Goal: Task Accomplishment & Management: Complete application form

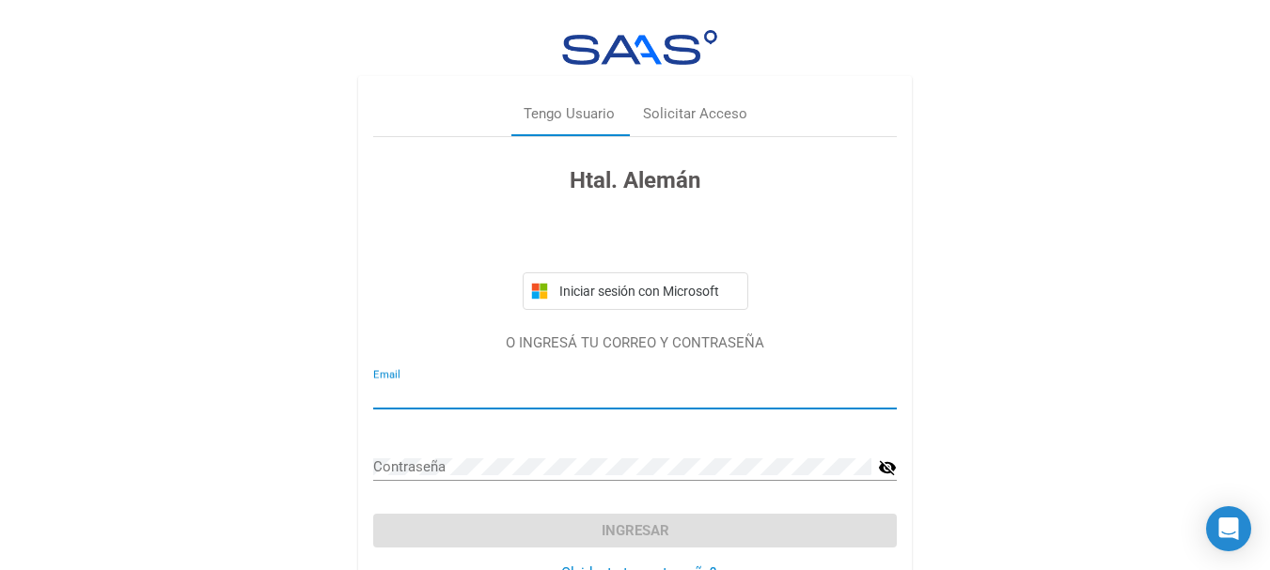
click at [442, 386] on input "Email" at bounding box center [634, 394] width 523 height 17
type input "[EMAIL_ADDRESS][DOMAIN_NAME]"
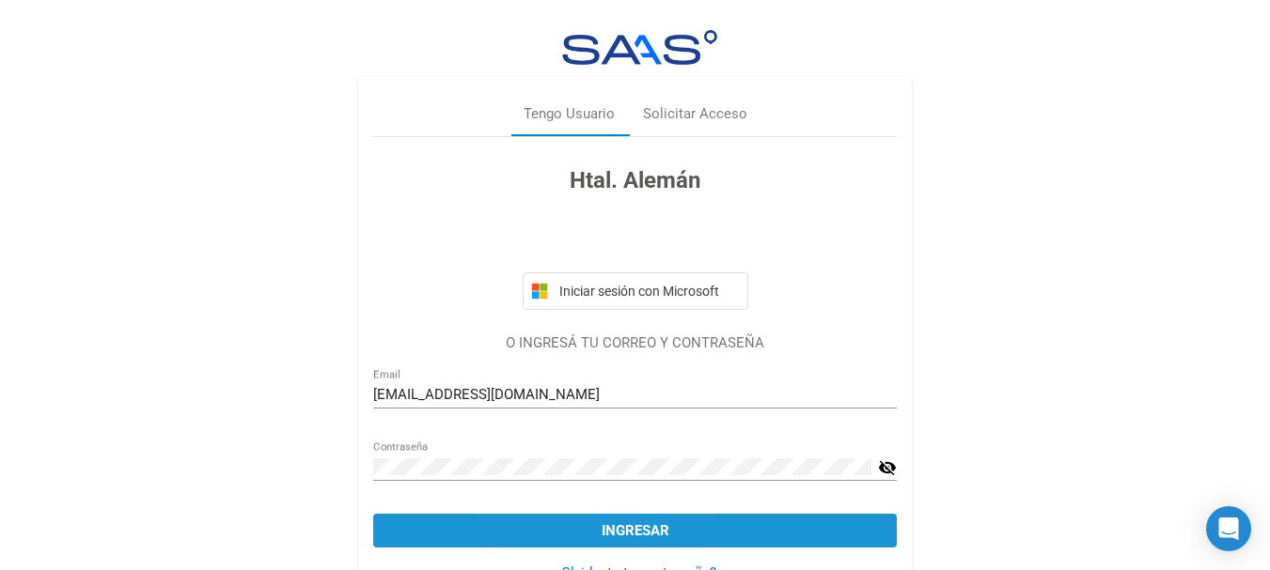
click at [568, 525] on button "Ingresar" at bounding box center [634, 531] width 523 height 34
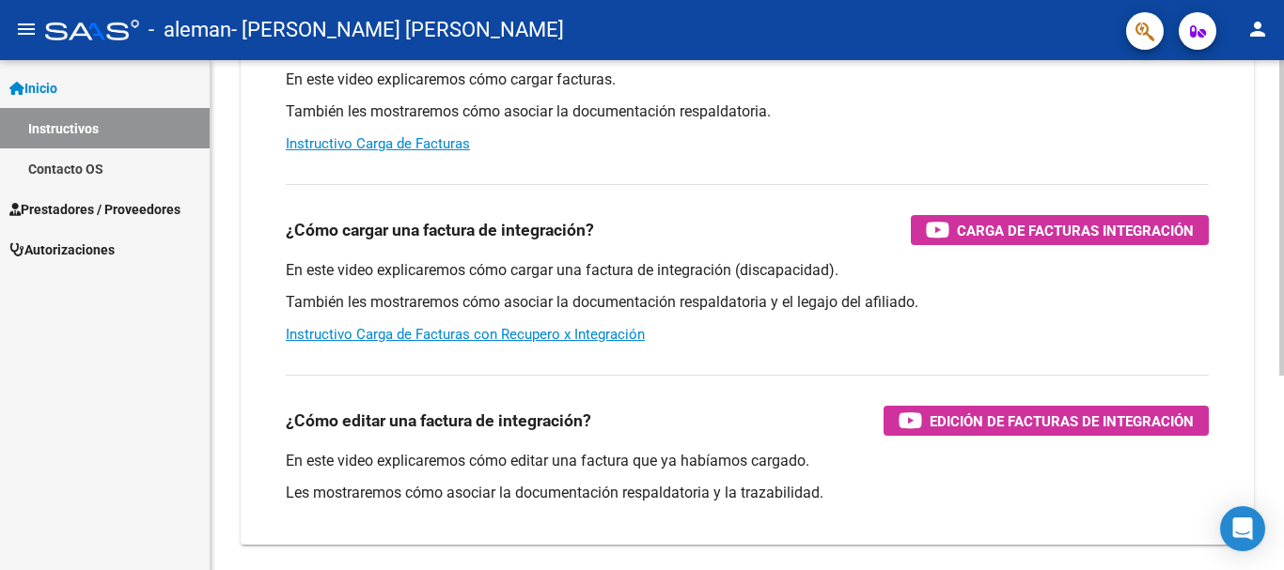
scroll to position [251, 0]
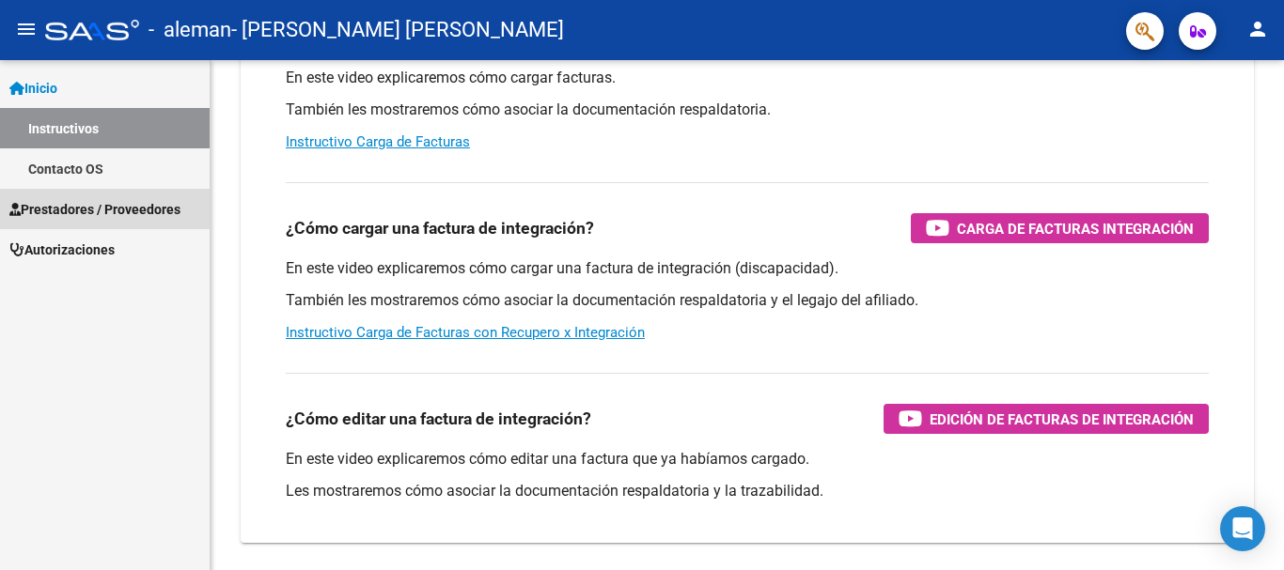
click at [69, 209] on span "Prestadores / Proveedores" at bounding box center [94, 209] width 171 height 21
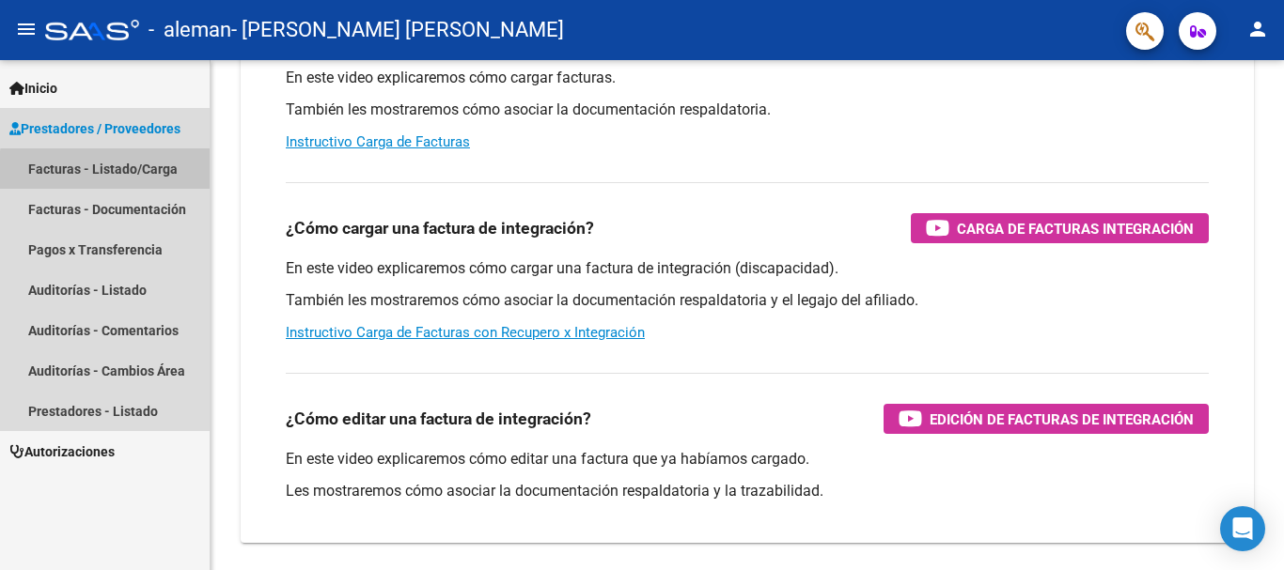
click at [108, 171] on link "Facturas - Listado/Carga" at bounding box center [105, 168] width 210 height 40
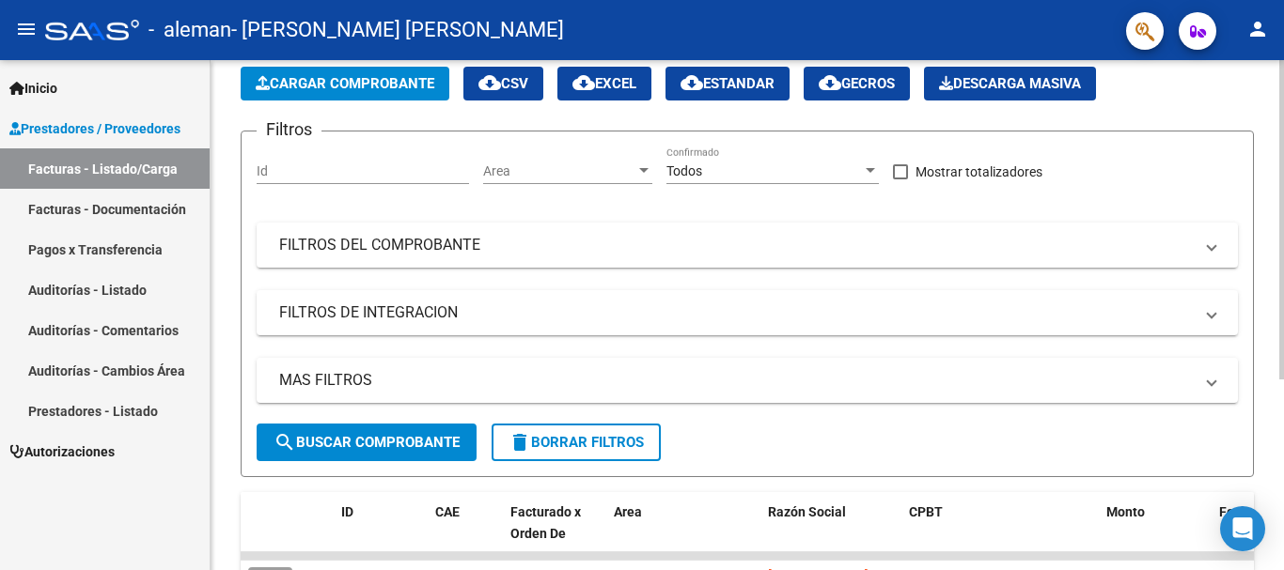
scroll to position [55, 0]
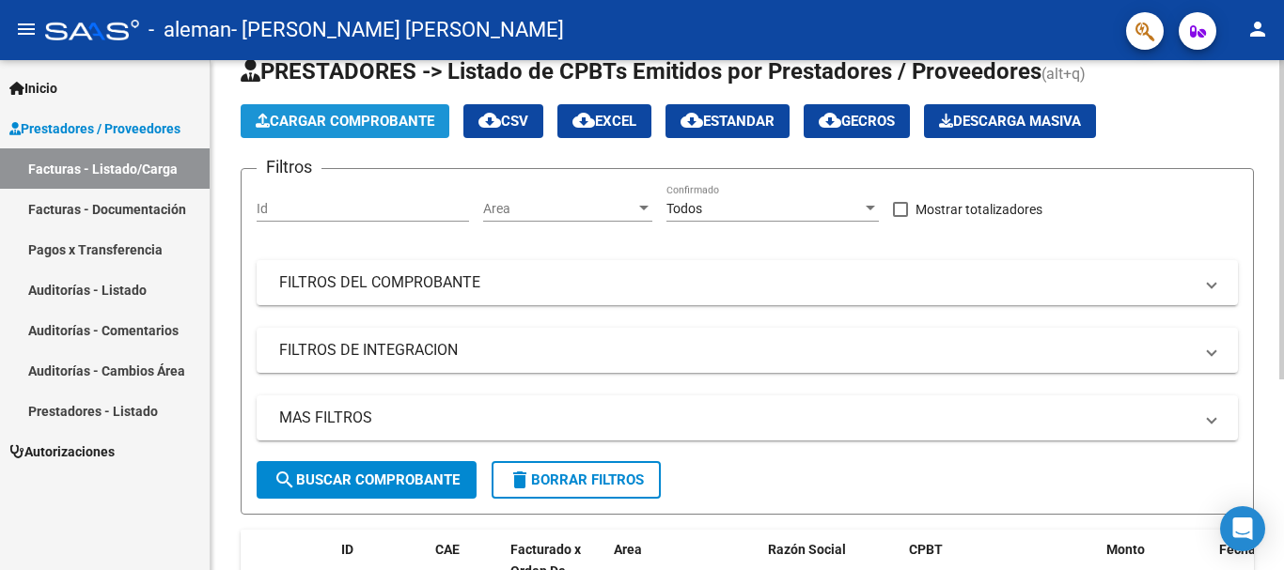
click at [320, 122] on span "Cargar Comprobante" at bounding box center [345, 121] width 179 height 17
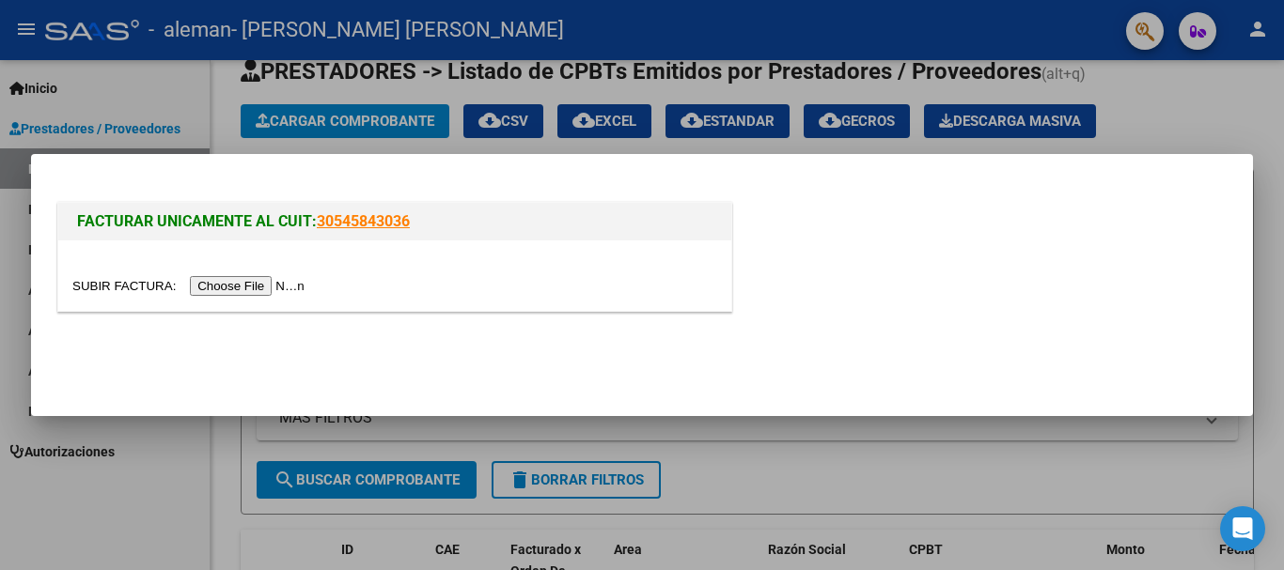
click at [281, 286] on input "file" at bounding box center [191, 286] width 238 height 20
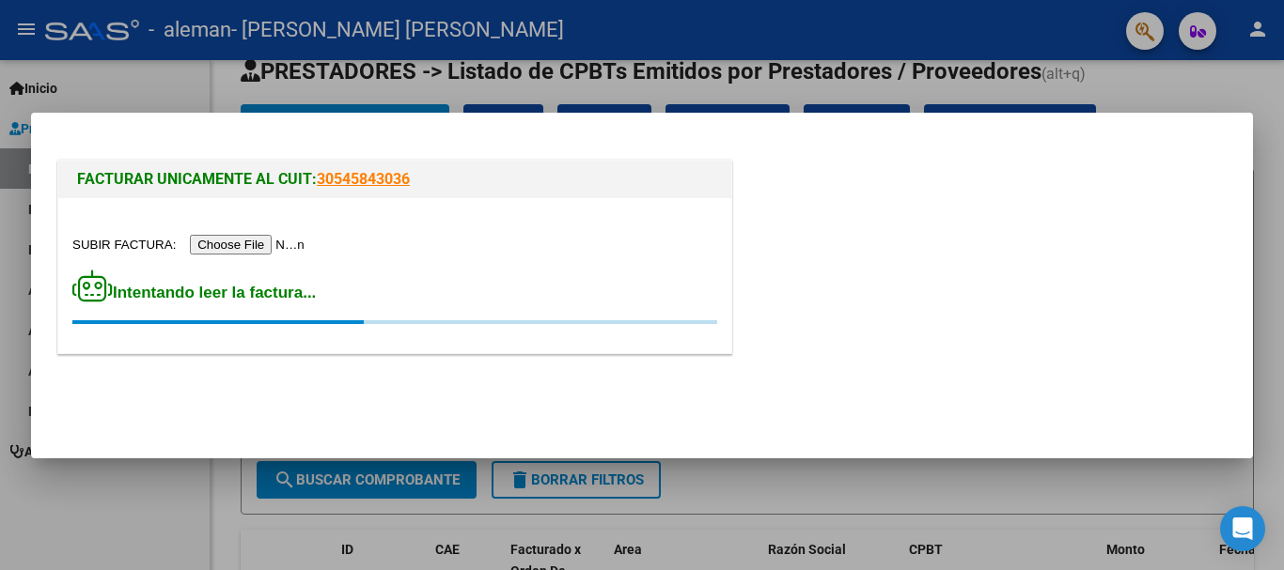
click at [491, 254] on div at bounding box center [394, 245] width 645 height 22
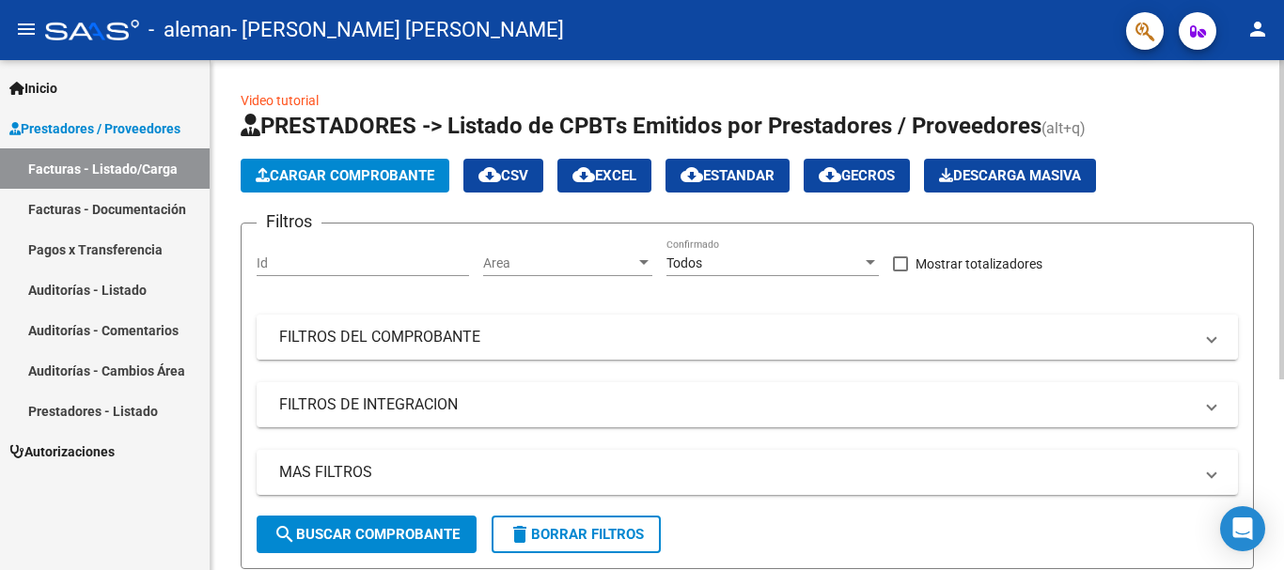
click at [417, 339] on mat-panel-title "FILTROS DEL COMPROBANTE" at bounding box center [736, 337] width 914 height 21
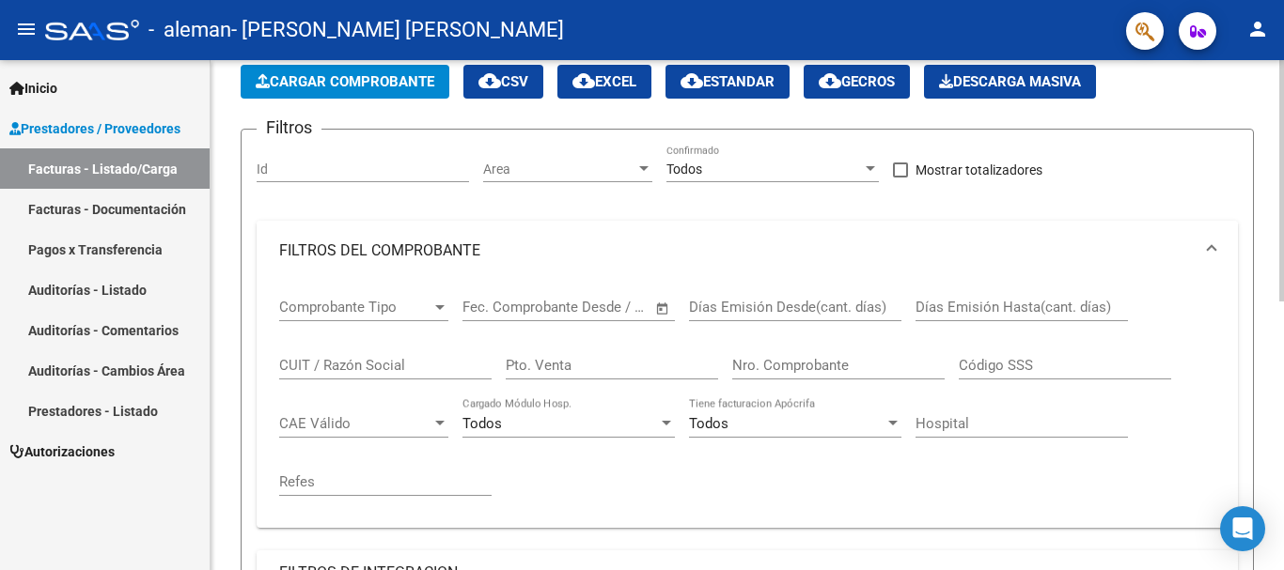
scroll to position [251, 0]
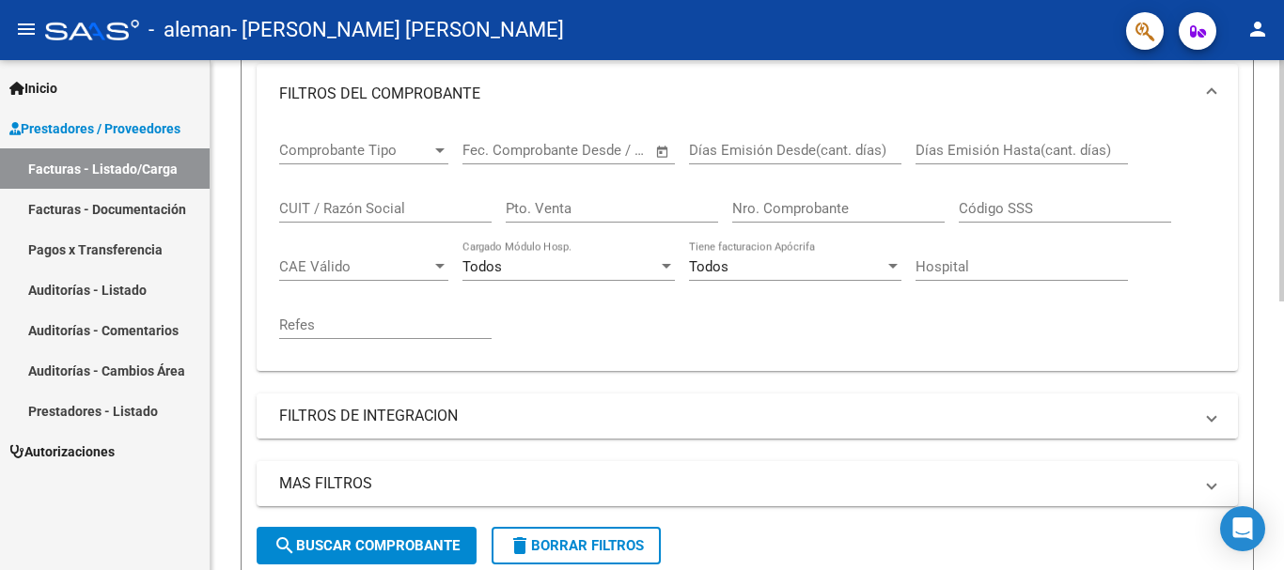
click at [414, 423] on mat-panel-title "FILTROS DE INTEGRACION" at bounding box center [736, 416] width 914 height 21
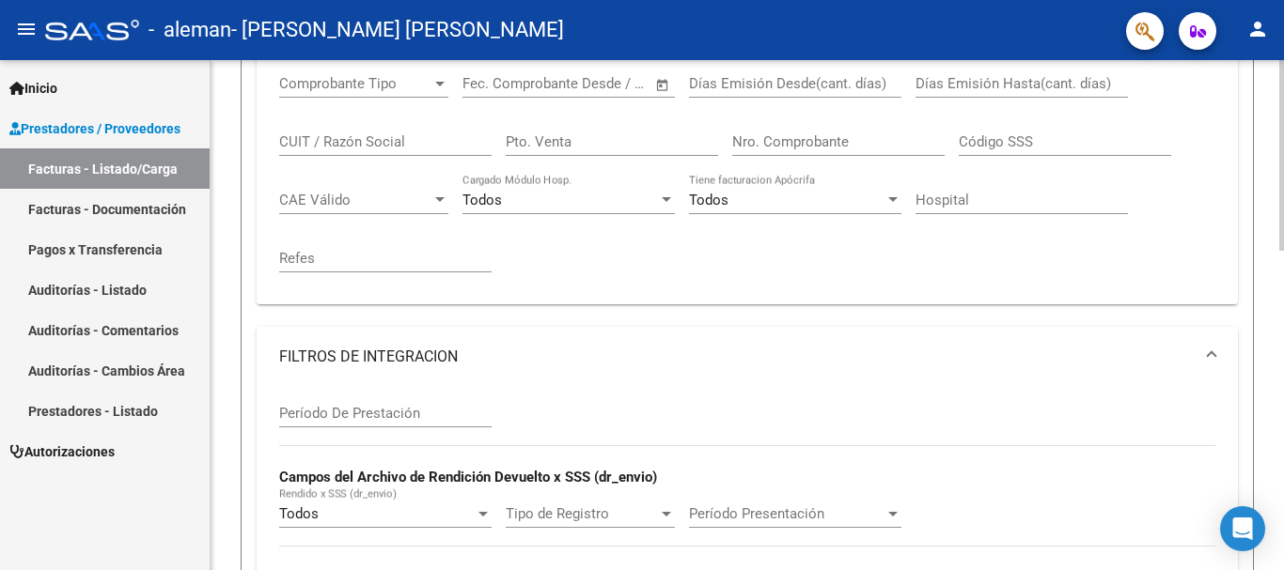
scroll to position [376, 0]
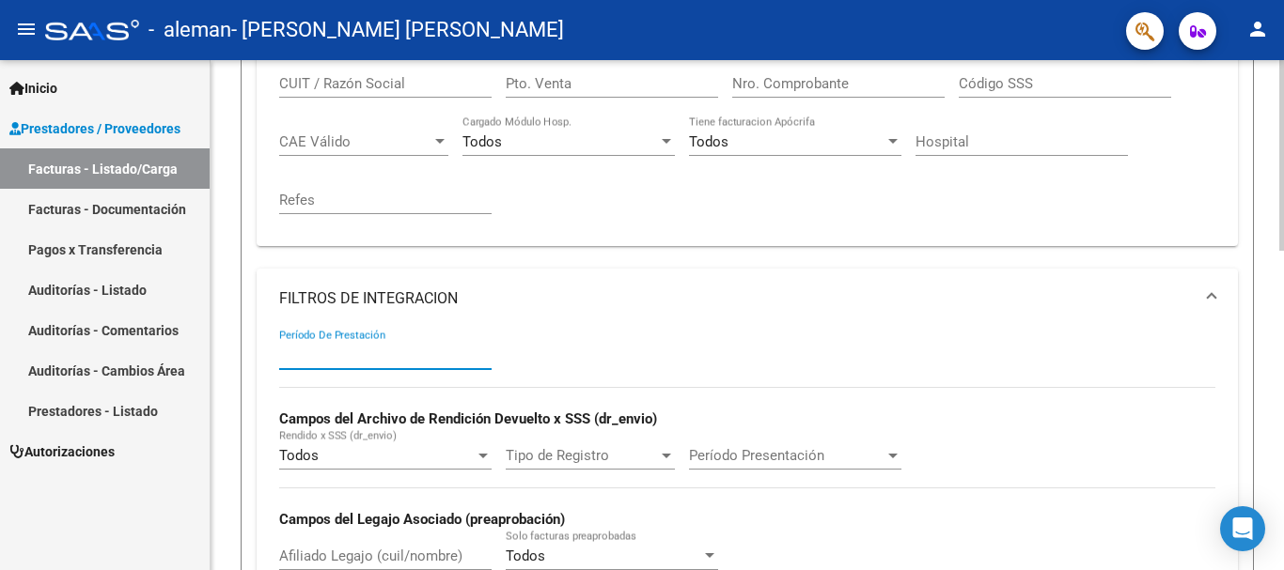
click at [427, 348] on input "Período De Prestación" at bounding box center [385, 355] width 212 height 17
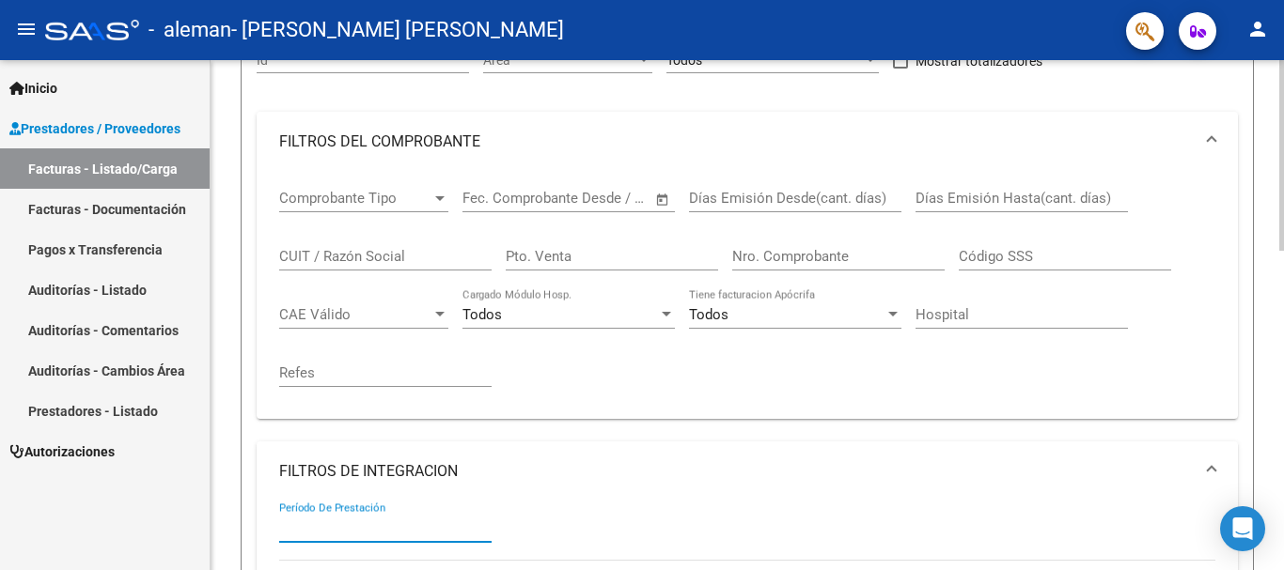
scroll to position [0, 0]
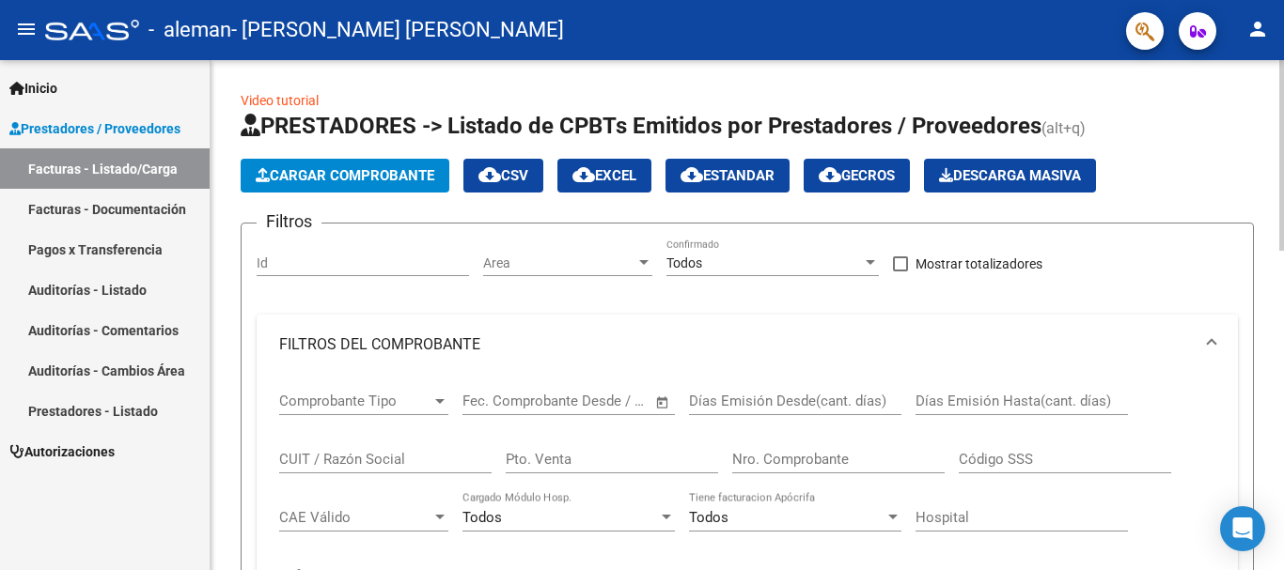
click at [329, 173] on span "Cargar Comprobante" at bounding box center [345, 175] width 179 height 17
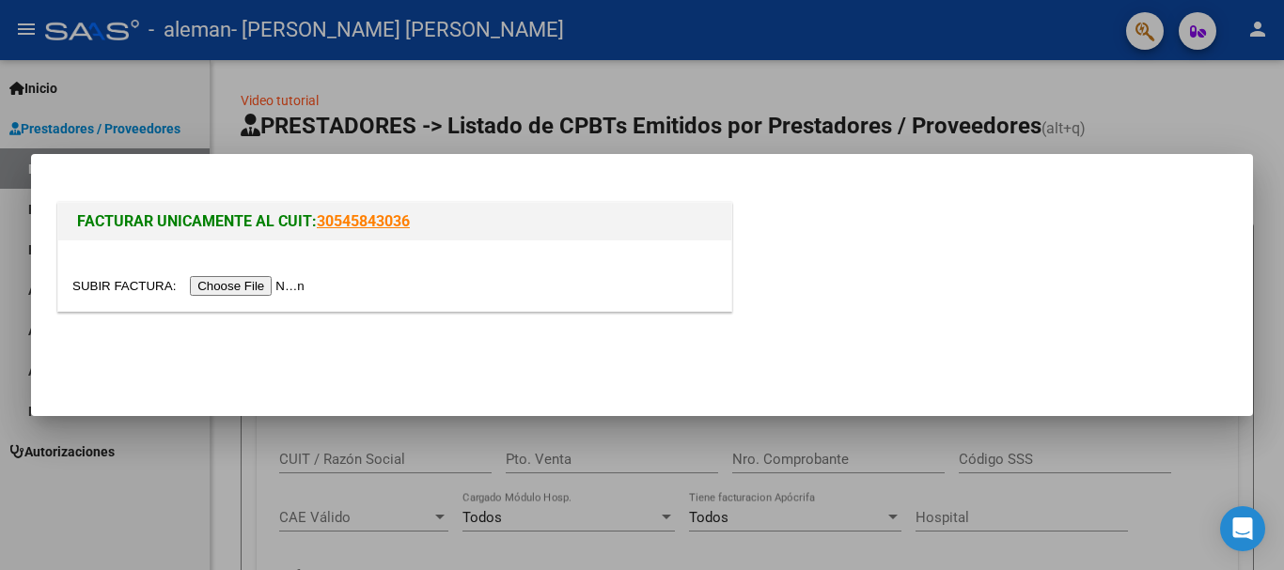
click at [289, 286] on input "file" at bounding box center [191, 286] width 238 height 20
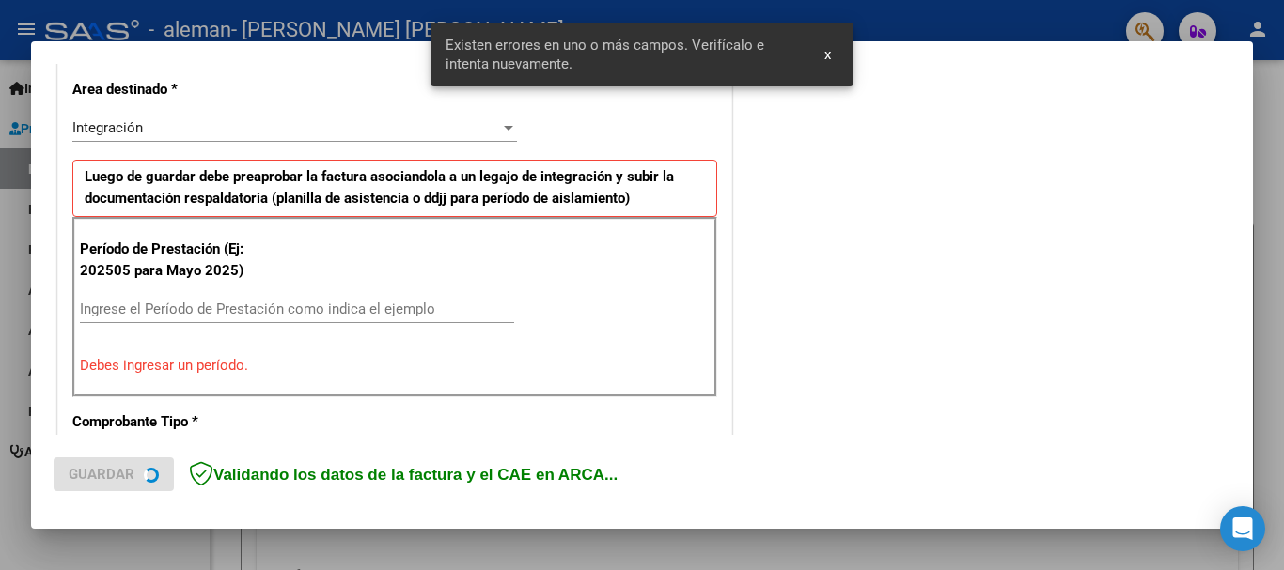
scroll to position [469, 0]
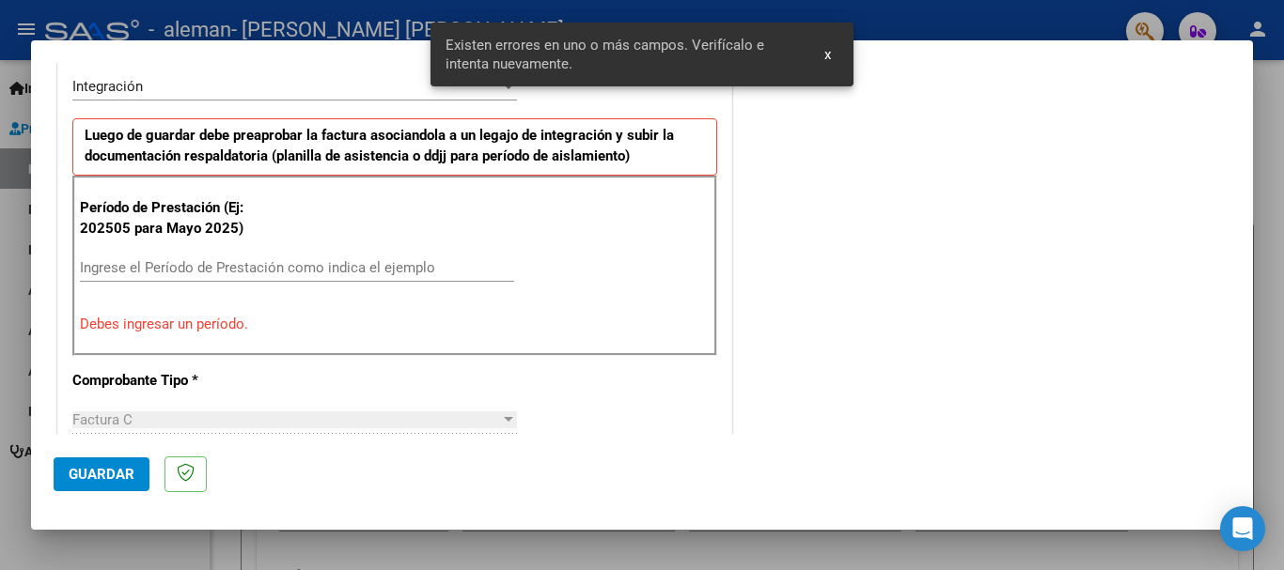
click at [180, 267] on input "Ingrese el Período de Prestación como indica el ejemplo" at bounding box center [297, 267] width 434 height 17
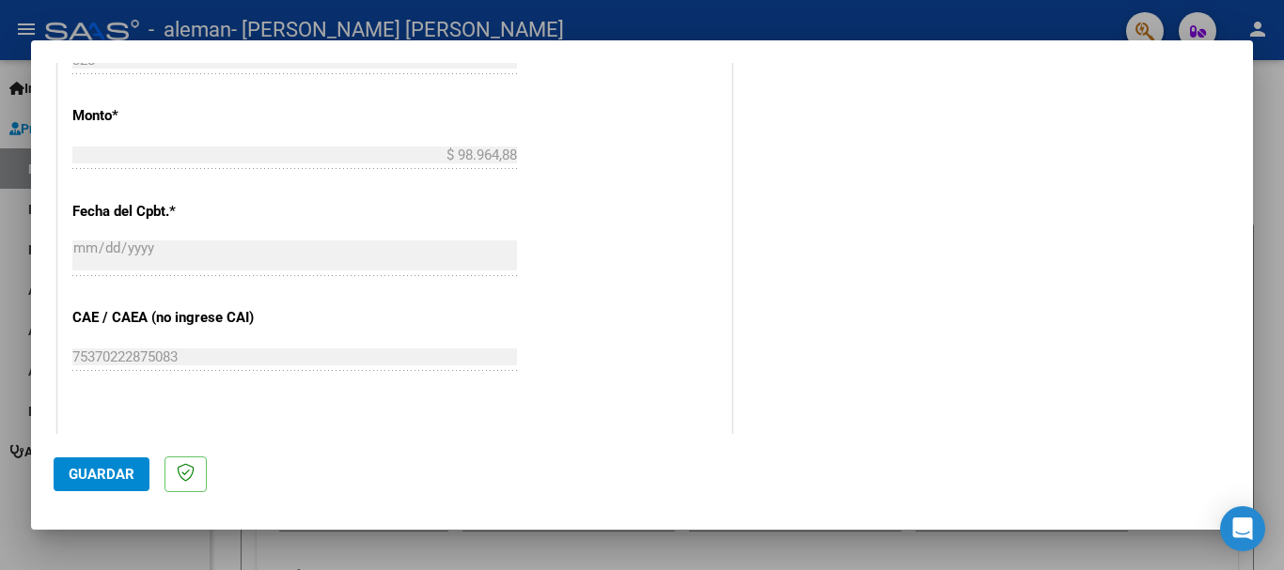
scroll to position [1096, 0]
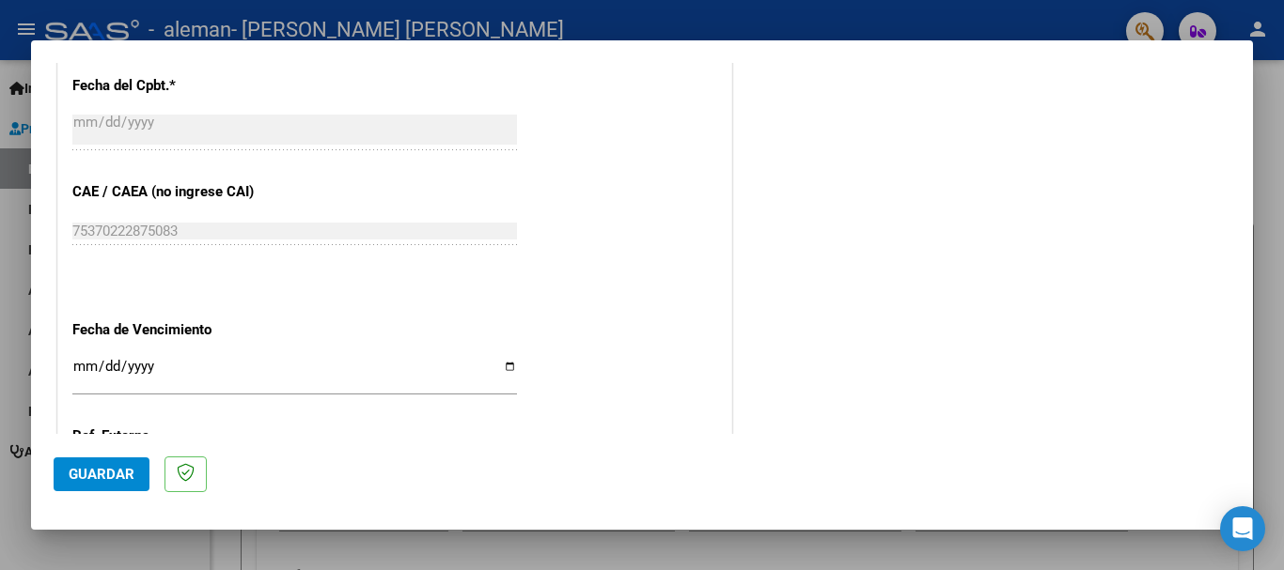
type input "202507"
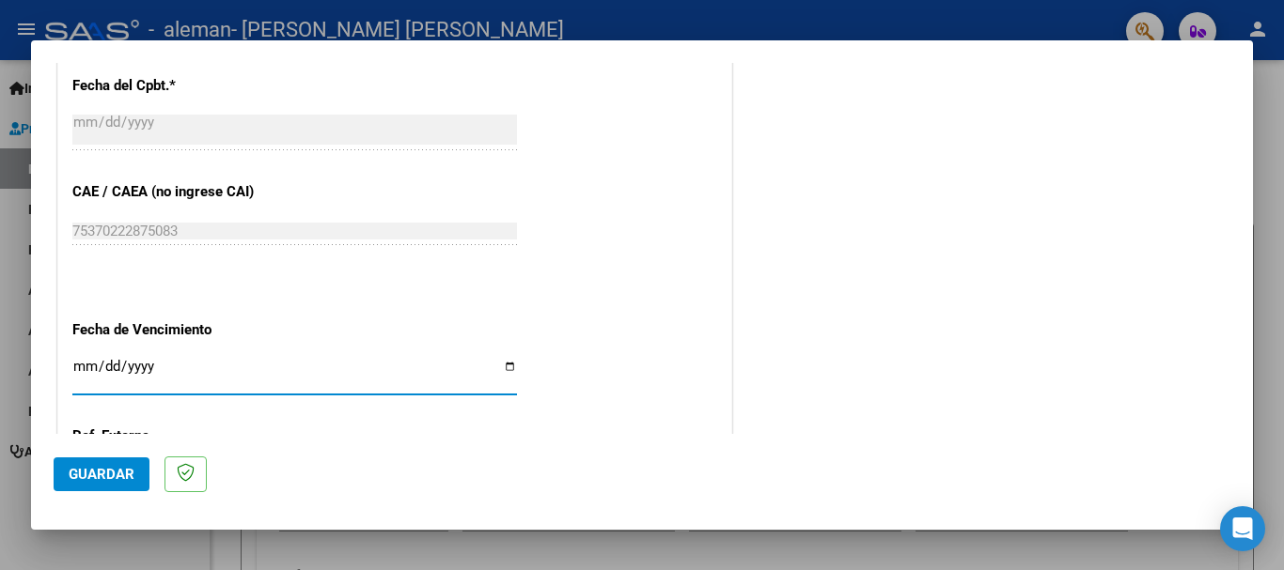
click at [498, 369] on input "Ingresar la fecha" at bounding box center [294, 374] width 445 height 30
type input "2025-09-25"
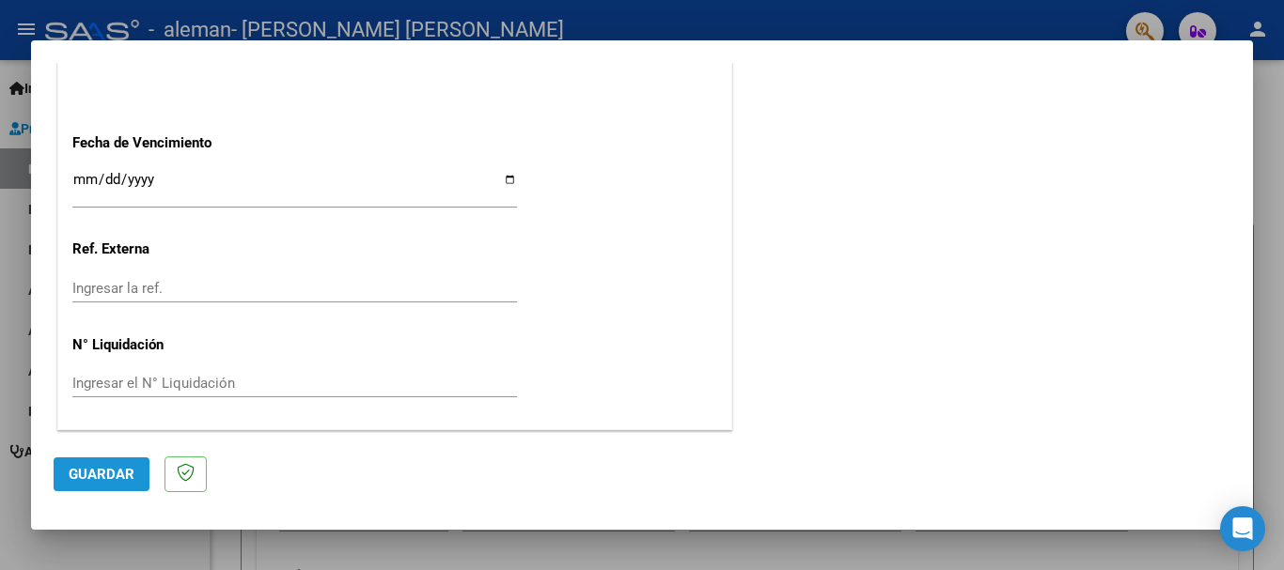
click at [118, 471] on span "Guardar" at bounding box center [102, 474] width 66 height 17
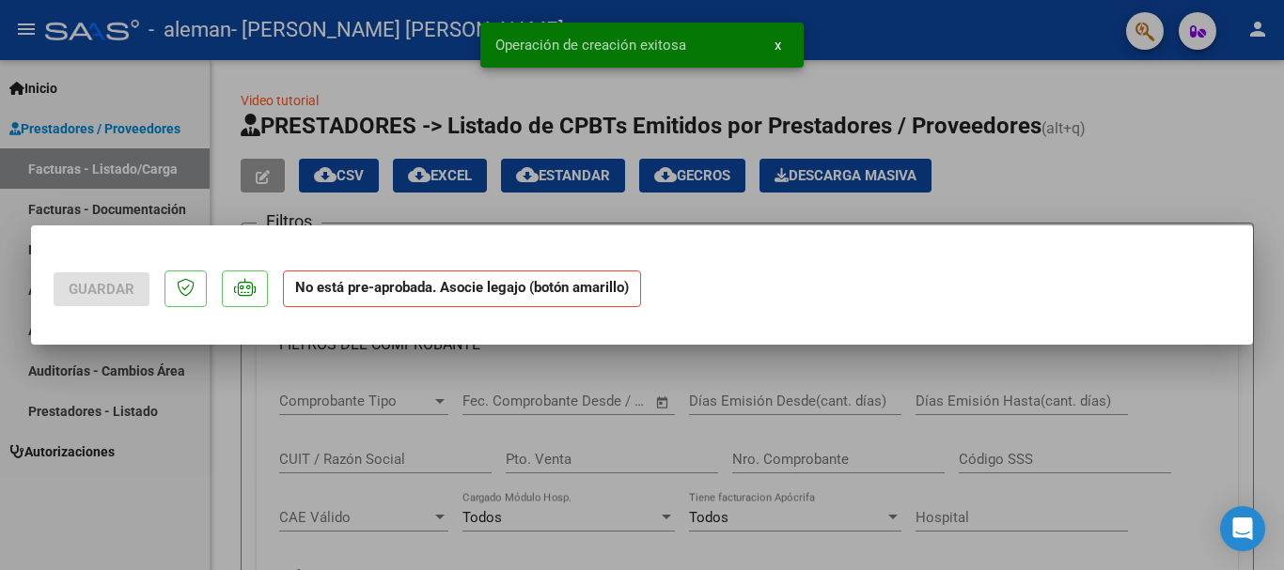
scroll to position [0, 0]
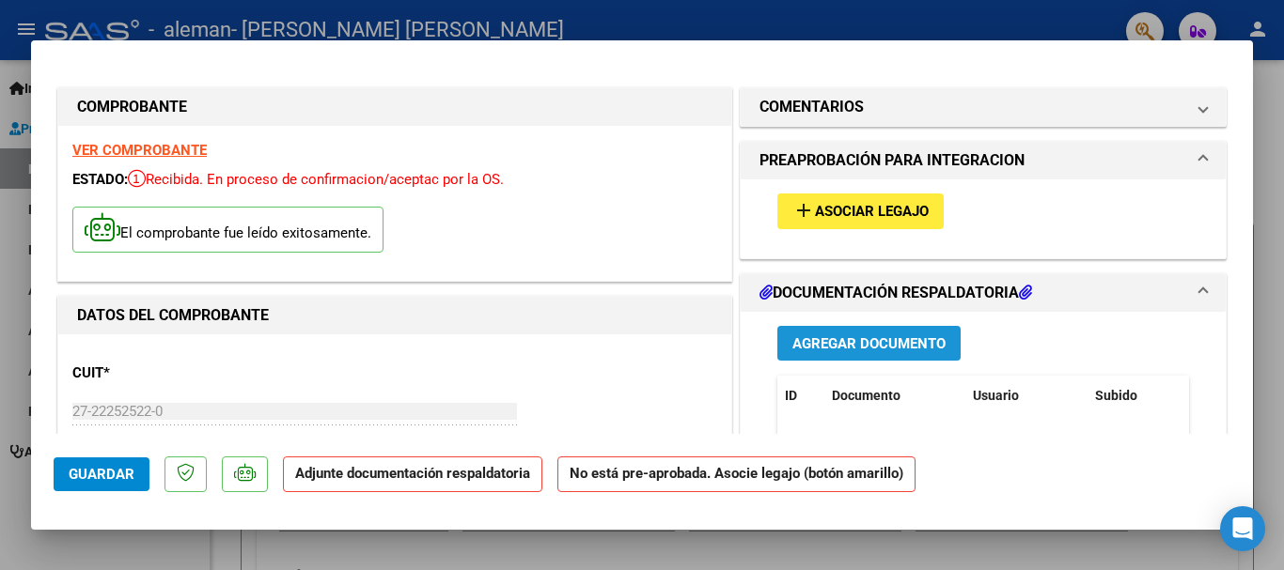
click at [841, 346] on span "Agregar Documento" at bounding box center [868, 344] width 153 height 17
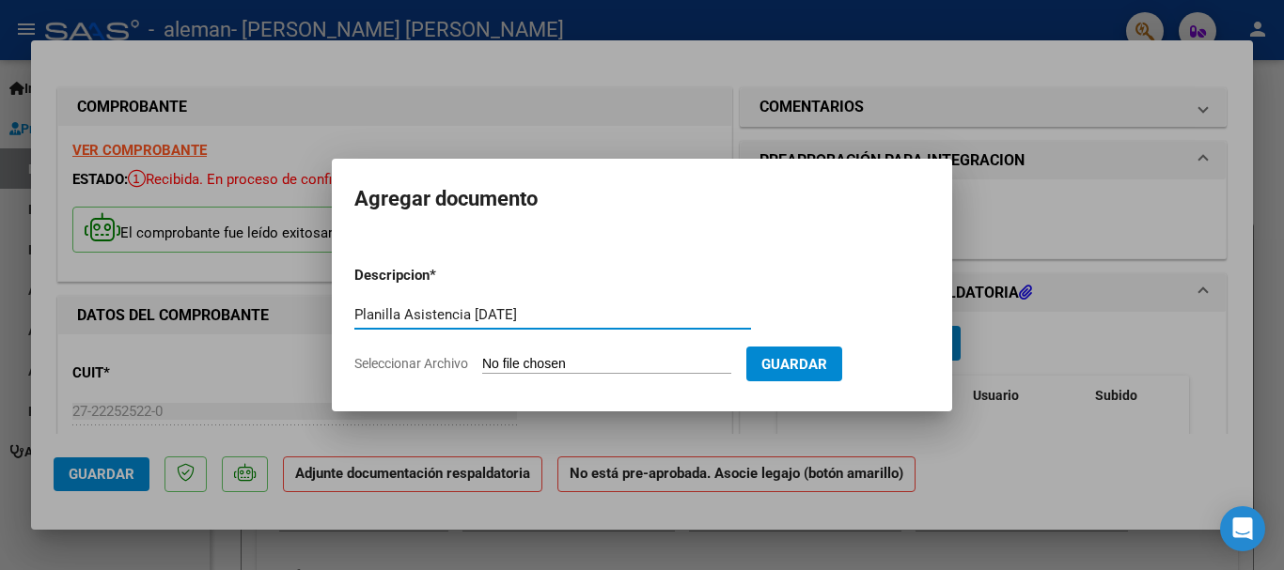
type input "Planilla Asistencia Julio 2025"
click at [564, 364] on input "Seleccionar Archivo" at bounding box center [606, 365] width 249 height 18
type input "C:\fakepath\Planilla Asistencia Balti Julio 2025.pdf"
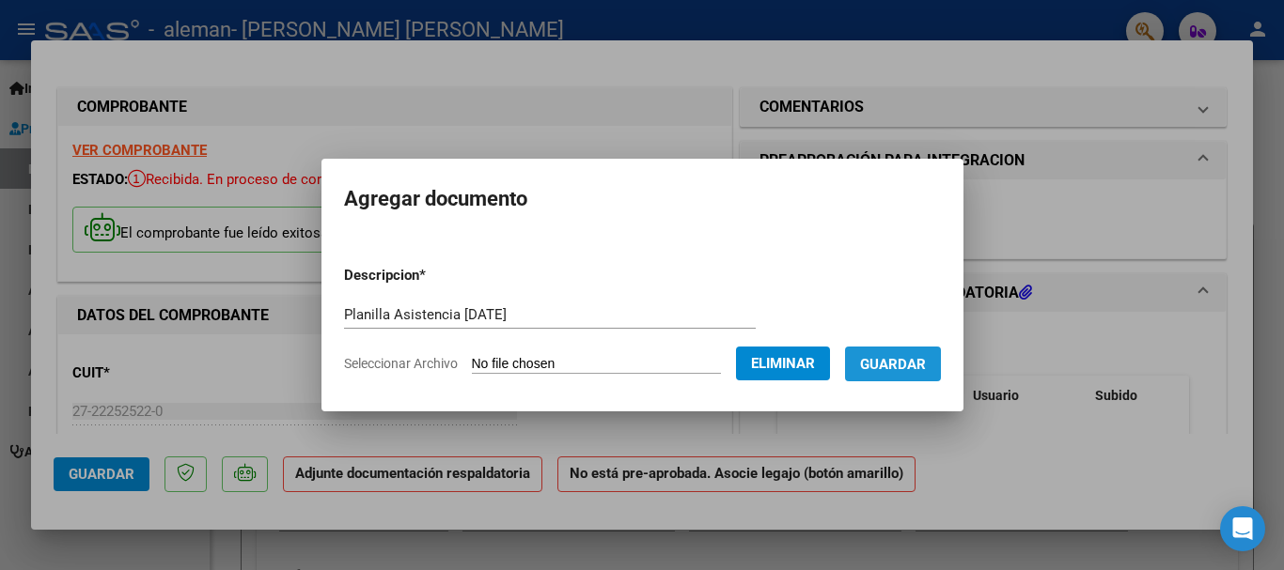
click at [925, 359] on span "Guardar" at bounding box center [893, 364] width 66 height 17
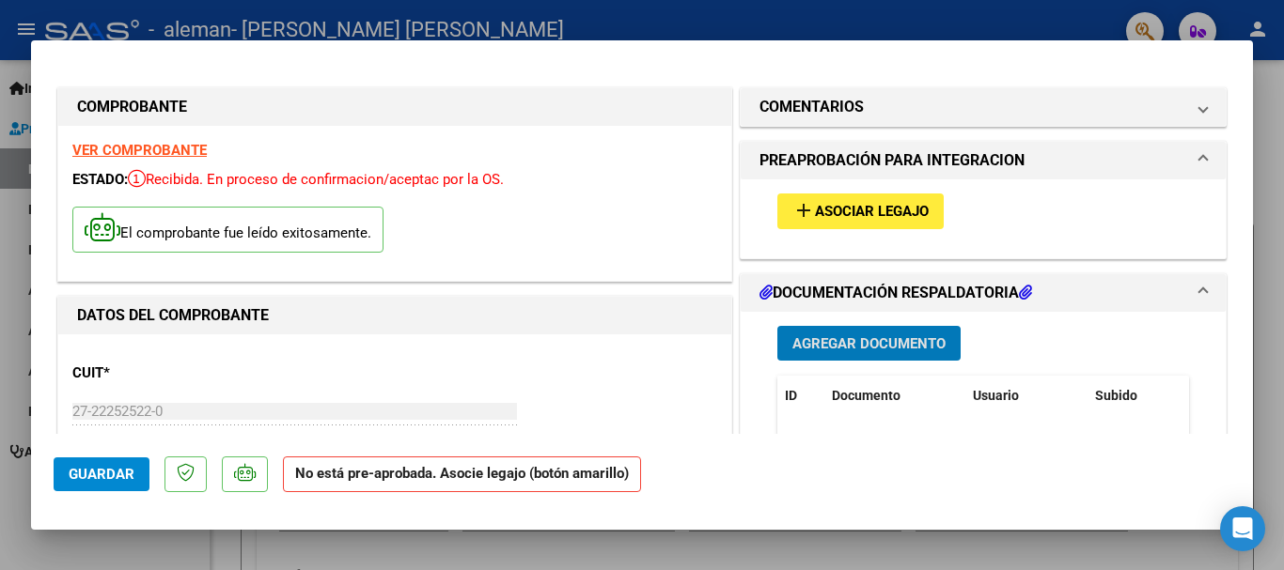
click at [849, 207] on span "Asociar Legajo" at bounding box center [872, 212] width 114 height 17
